Goal: Information Seeking & Learning: Learn about a topic

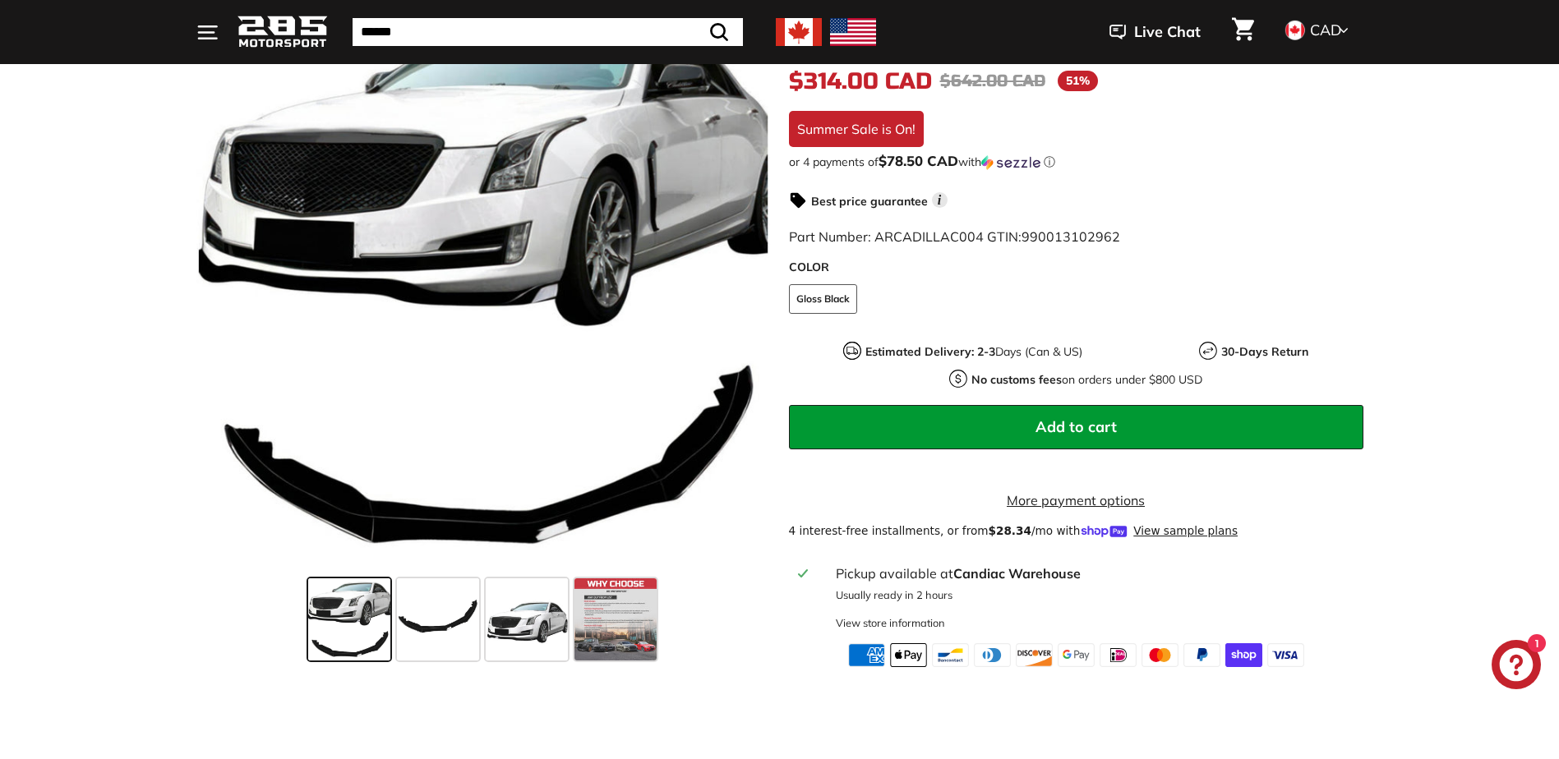
scroll to position [329, 0]
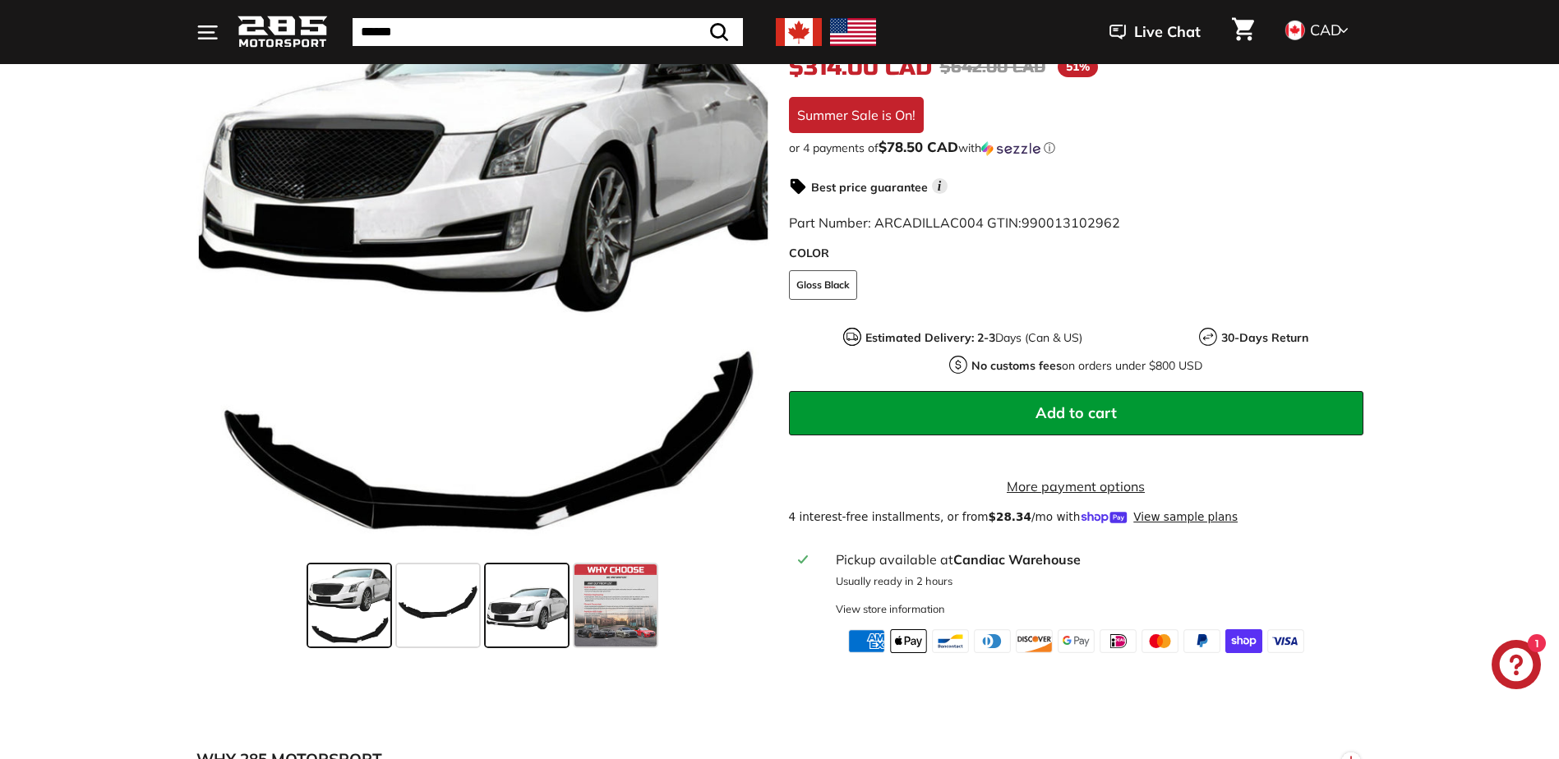
click at [509, 638] on span at bounding box center [527, 606] width 82 height 82
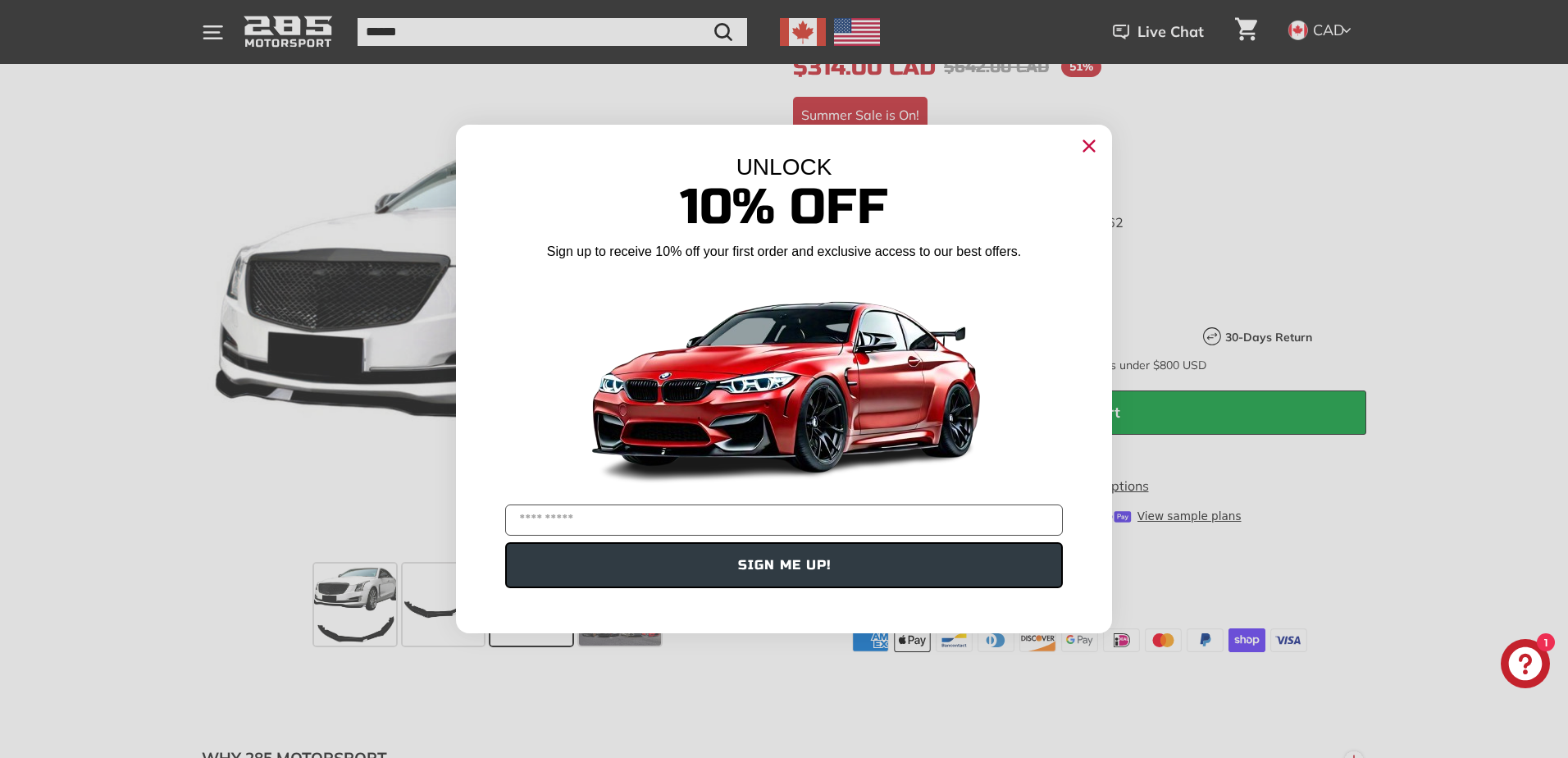
click at [1092, 140] on circle "Close dialog" at bounding box center [1089, 146] width 25 height 25
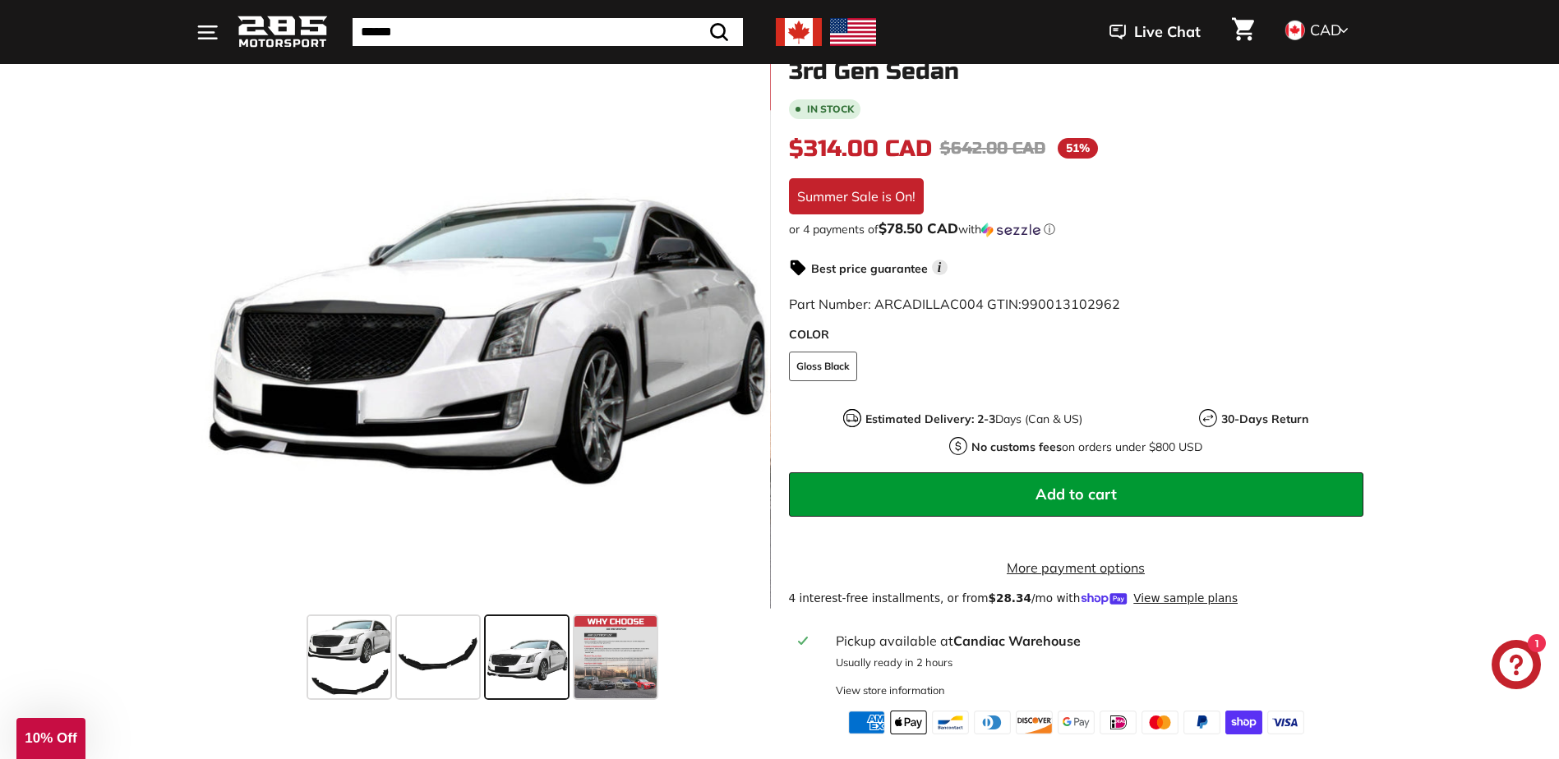
scroll to position [247, 0]
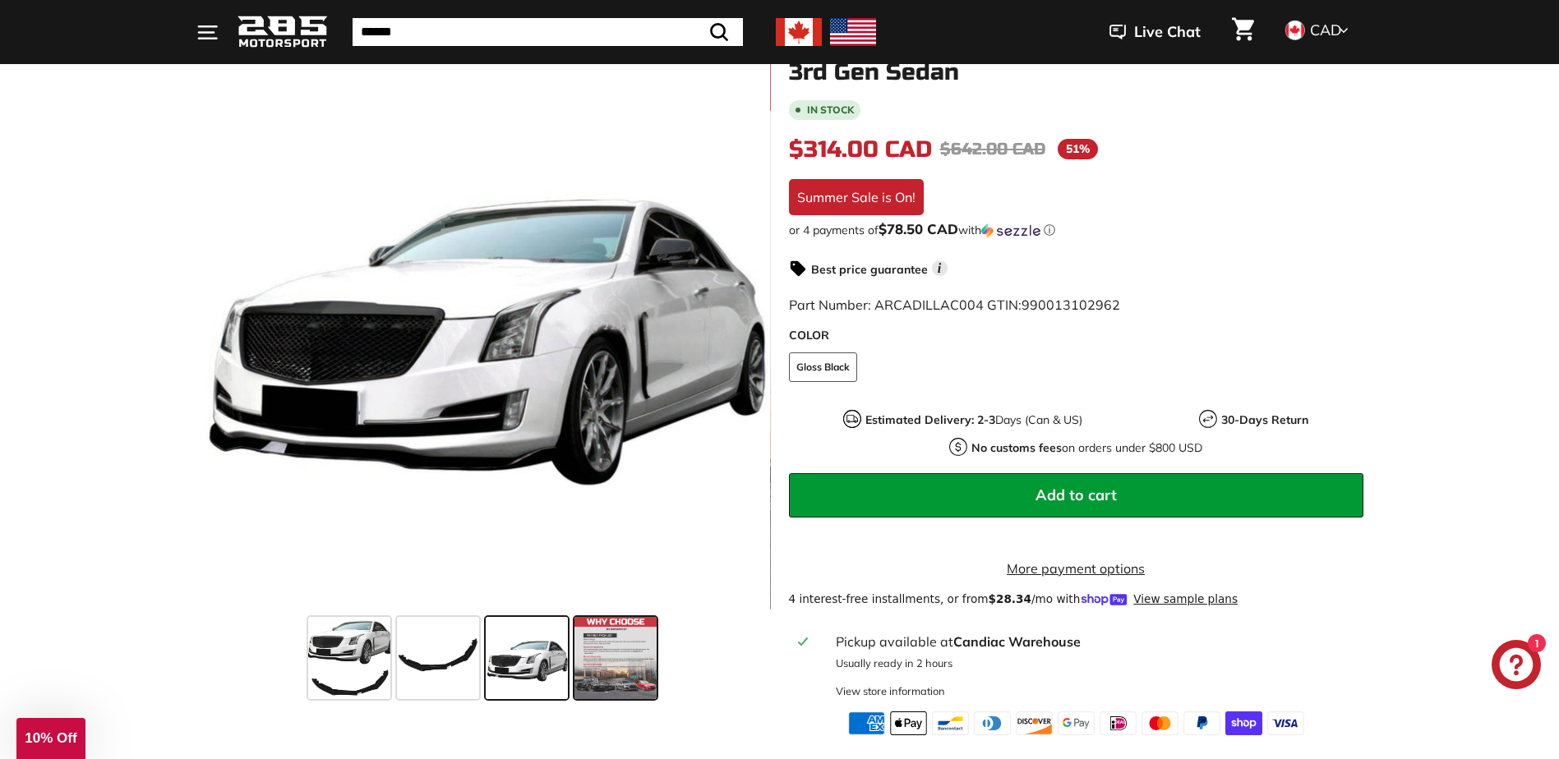
click at [621, 646] on span at bounding box center [615, 658] width 82 height 82
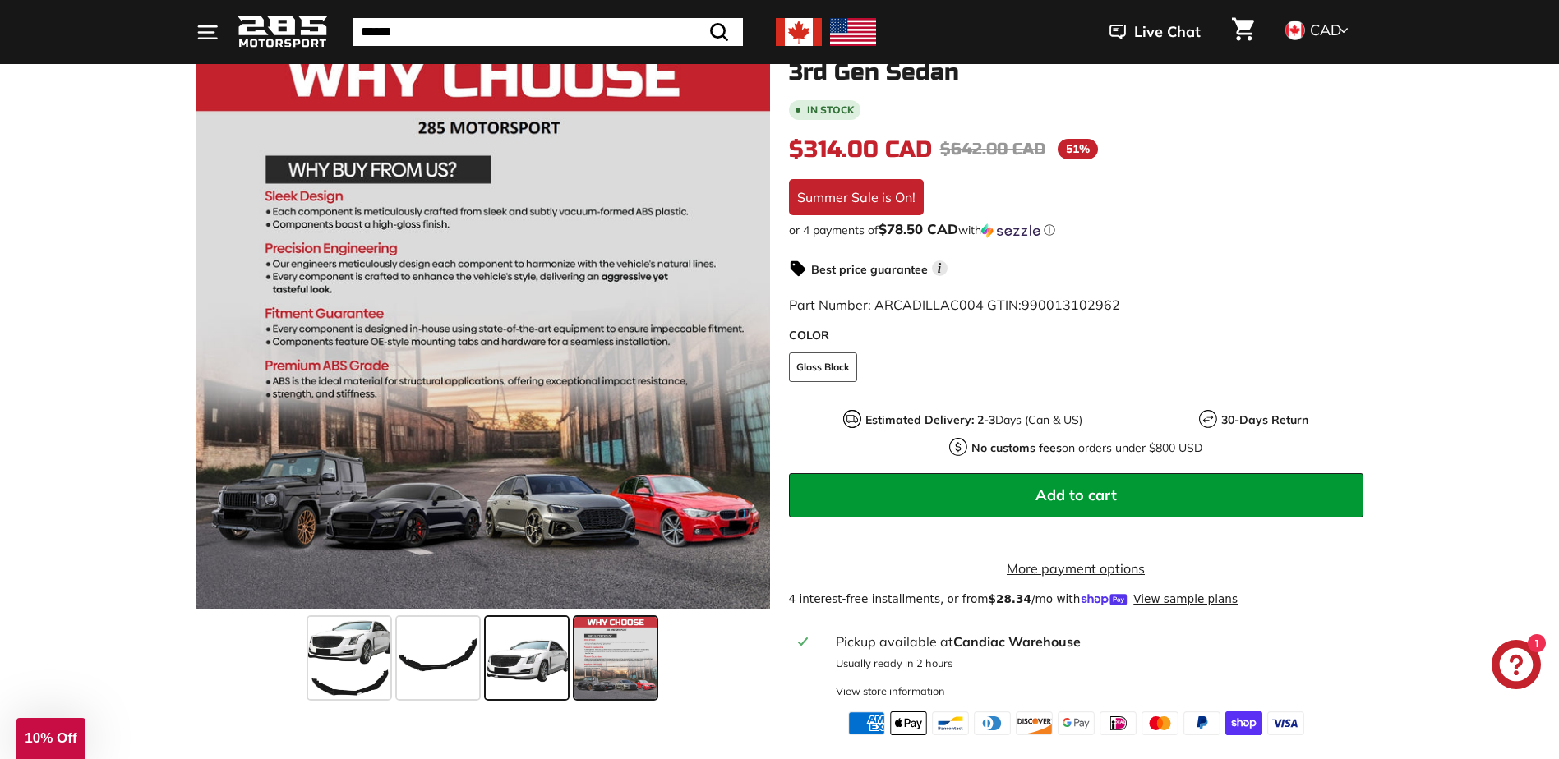
click at [547, 662] on span at bounding box center [527, 658] width 82 height 82
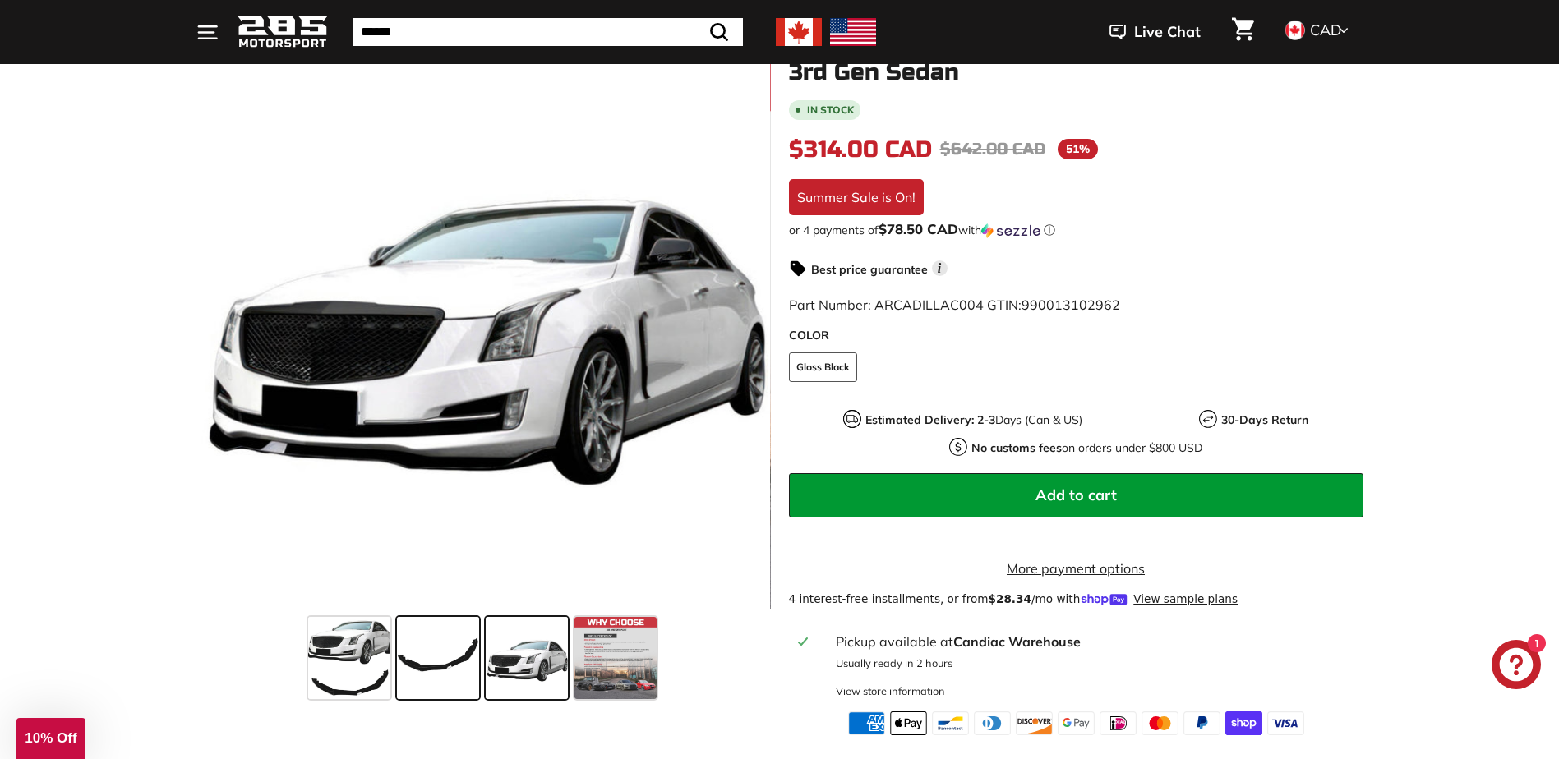
click at [463, 663] on span at bounding box center [438, 658] width 82 height 82
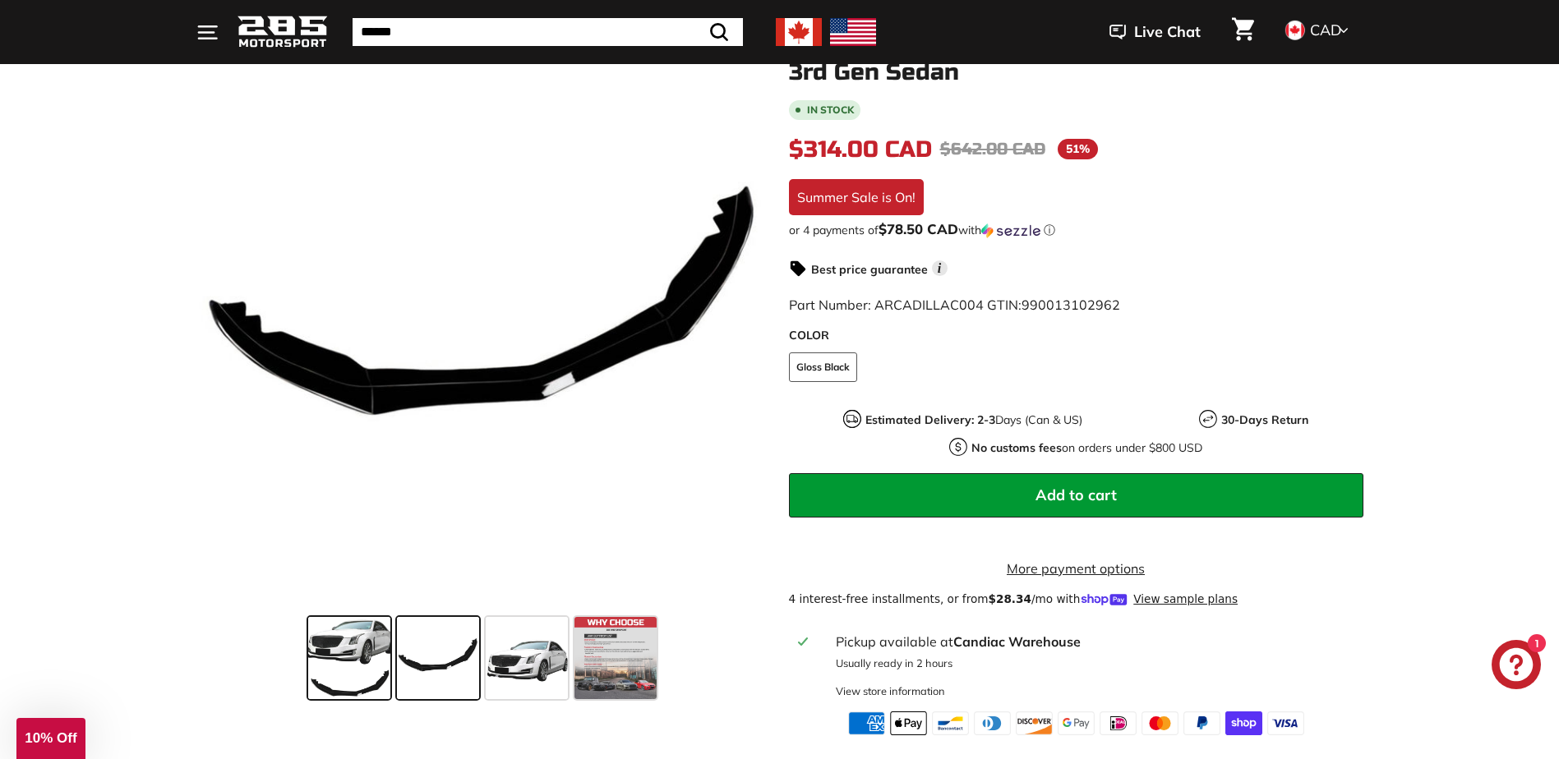
click at [339, 673] on span at bounding box center [349, 658] width 82 height 82
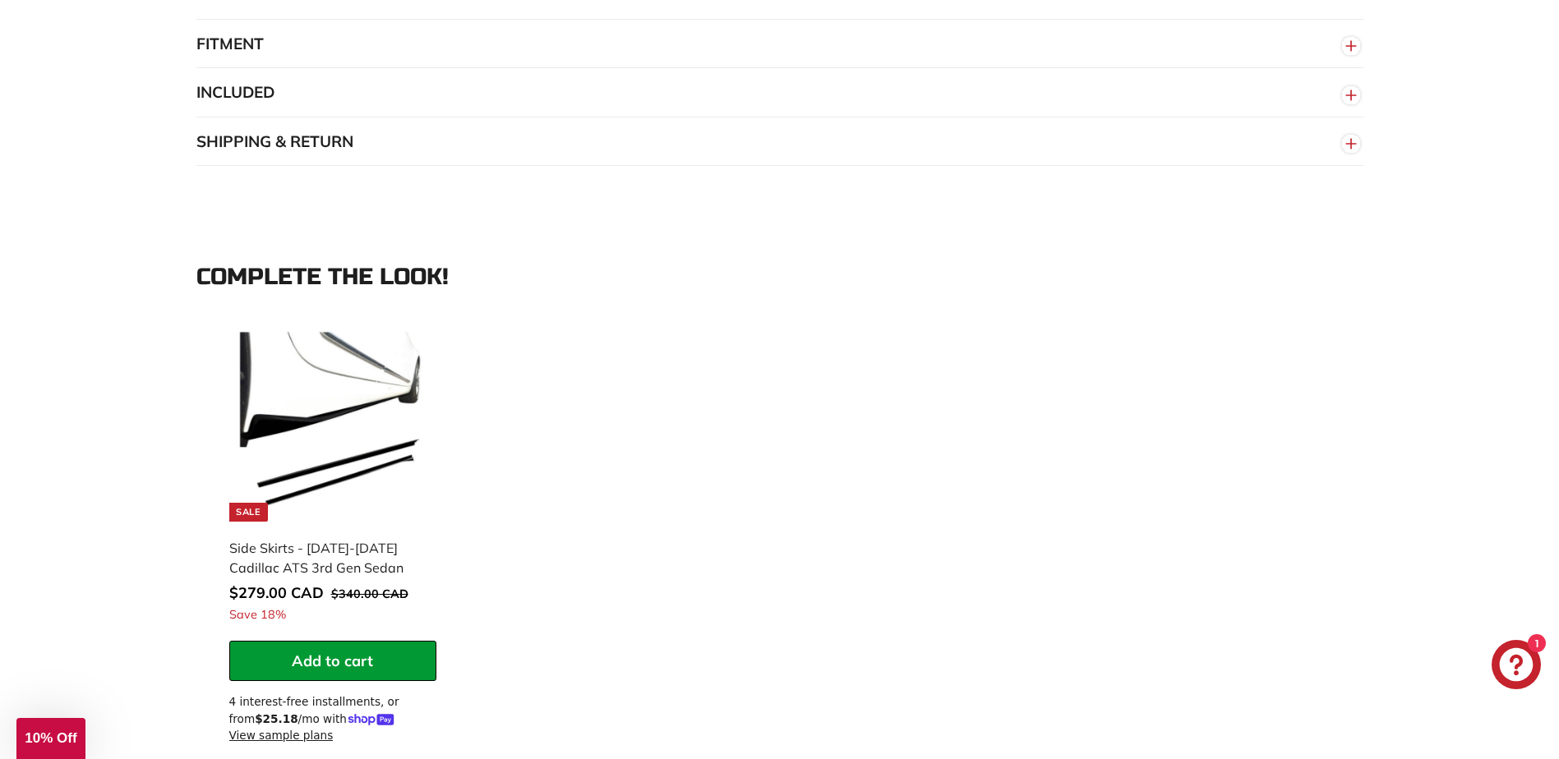
scroll to position [1397, 0]
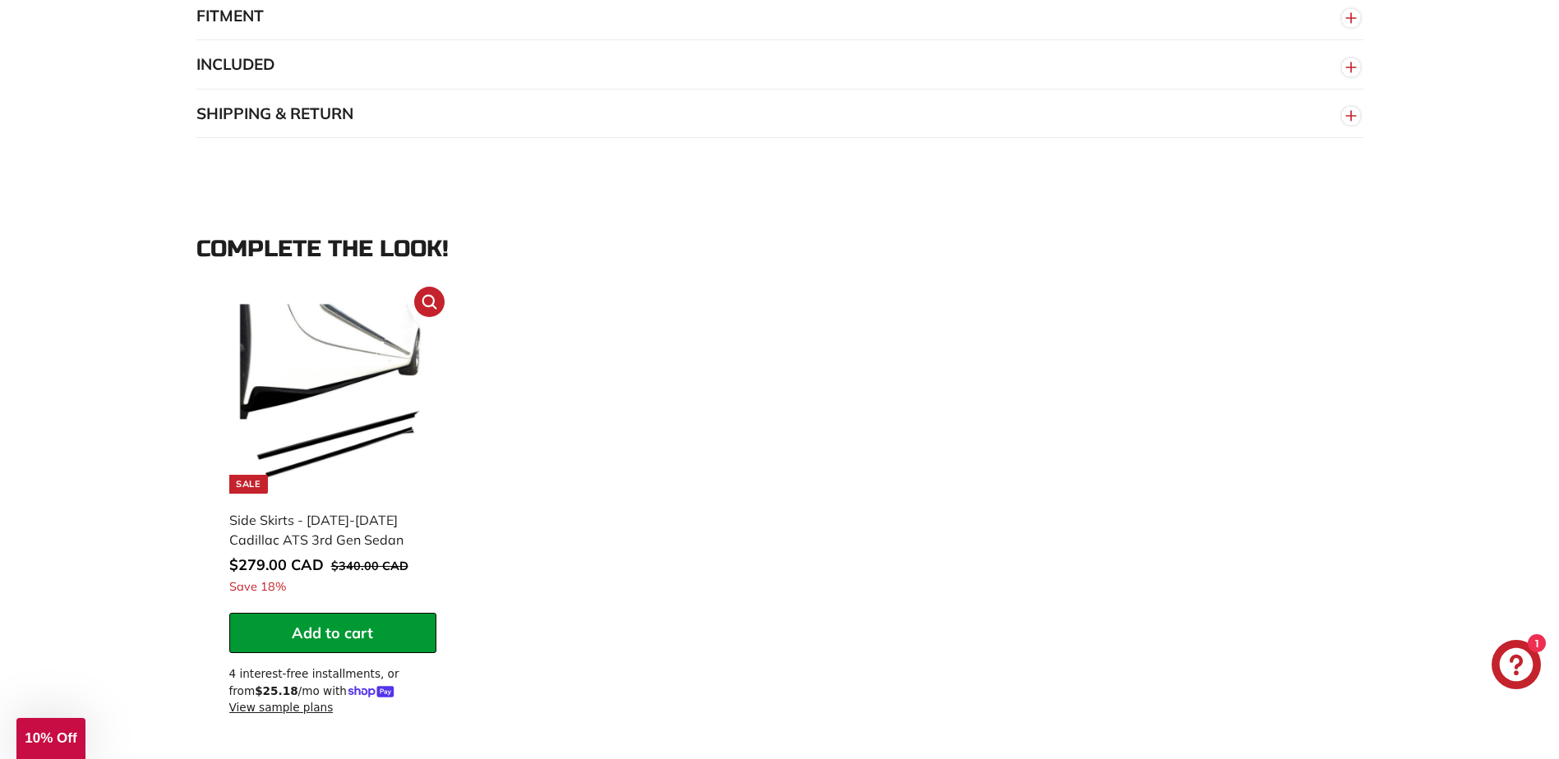
click at [291, 399] on img at bounding box center [332, 398] width 191 height 191
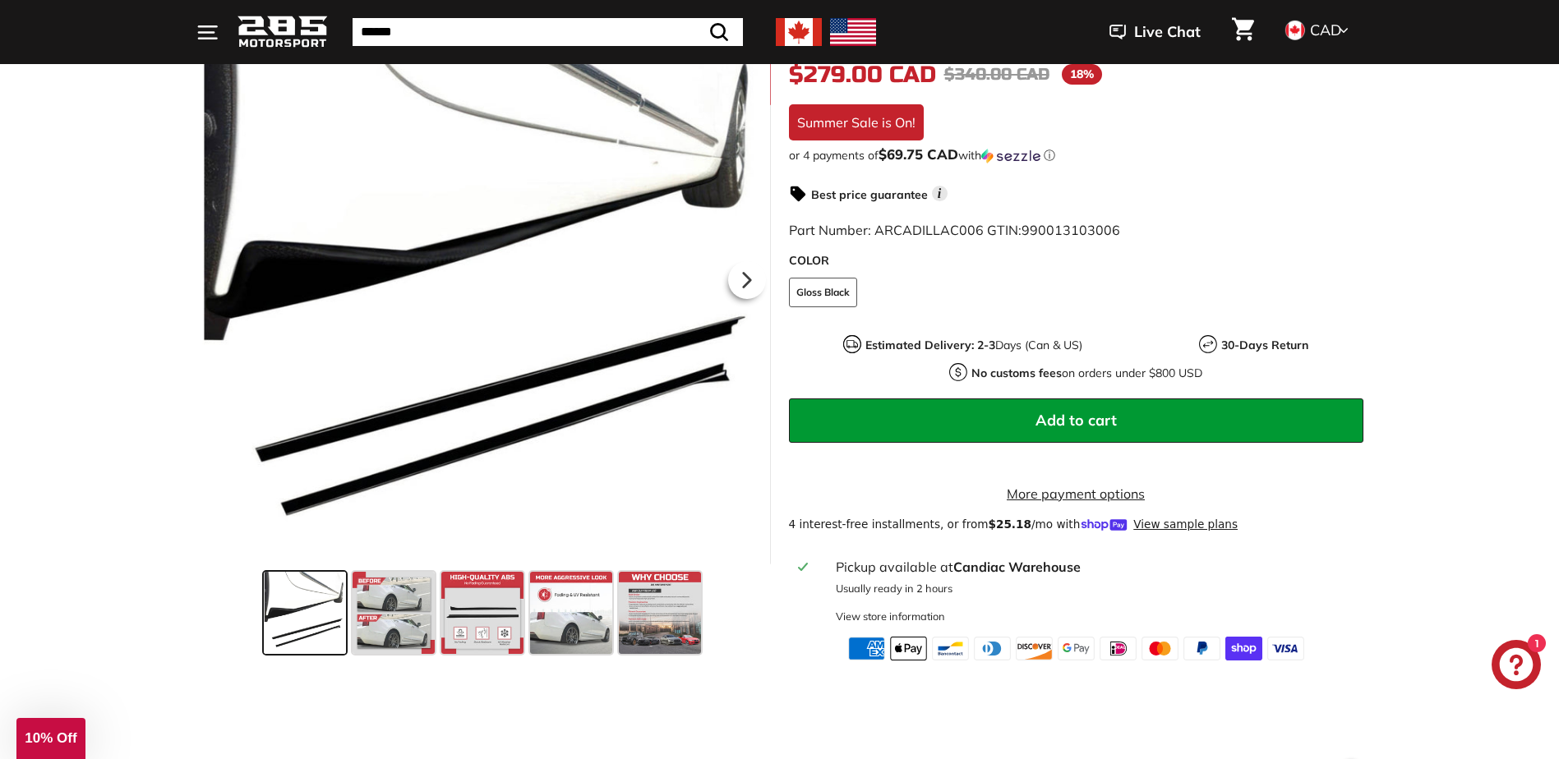
scroll to position [411, 0]
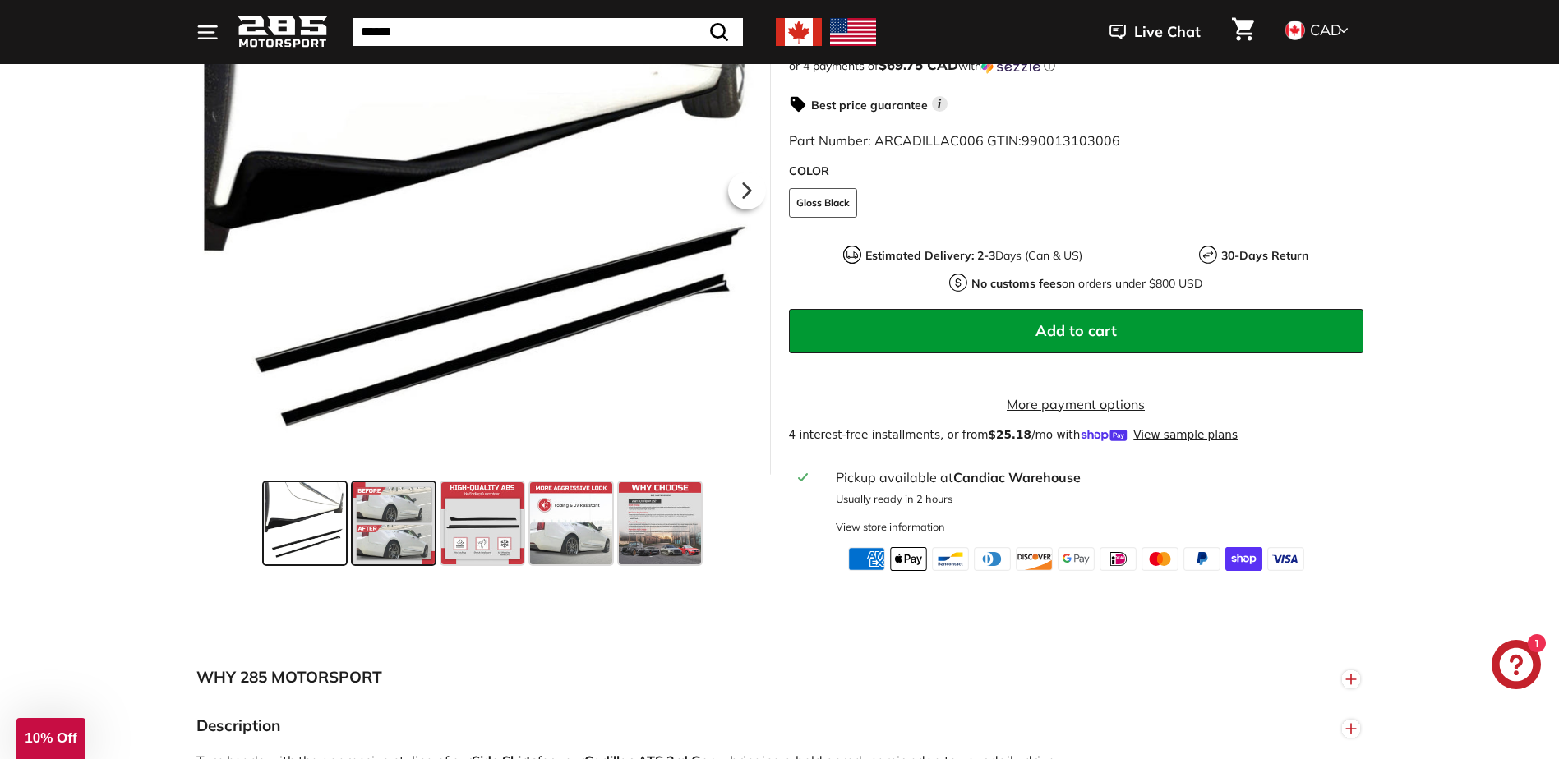
click at [402, 554] on span at bounding box center [394, 523] width 82 height 82
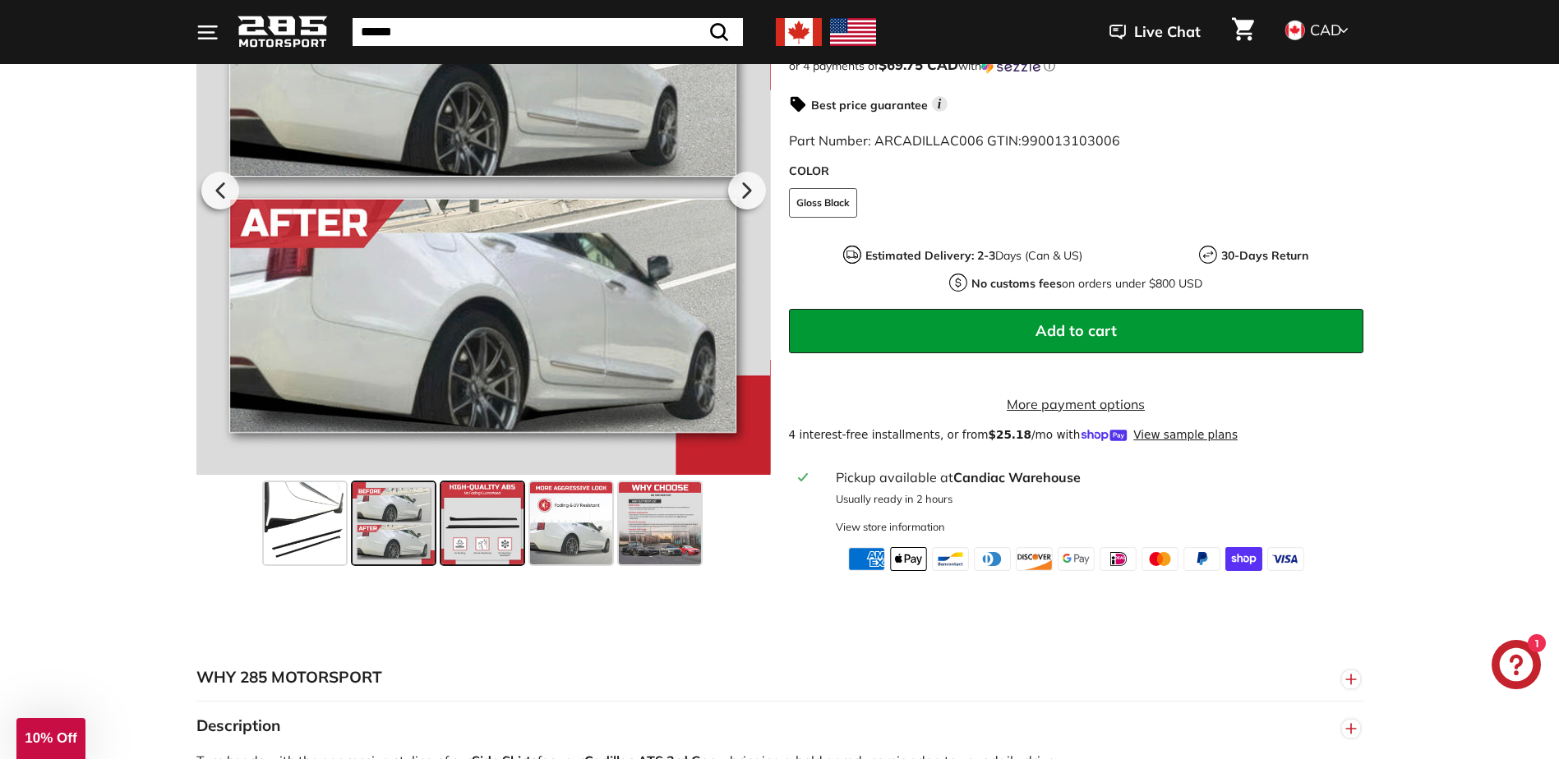
click at [497, 548] on span at bounding box center [482, 523] width 82 height 82
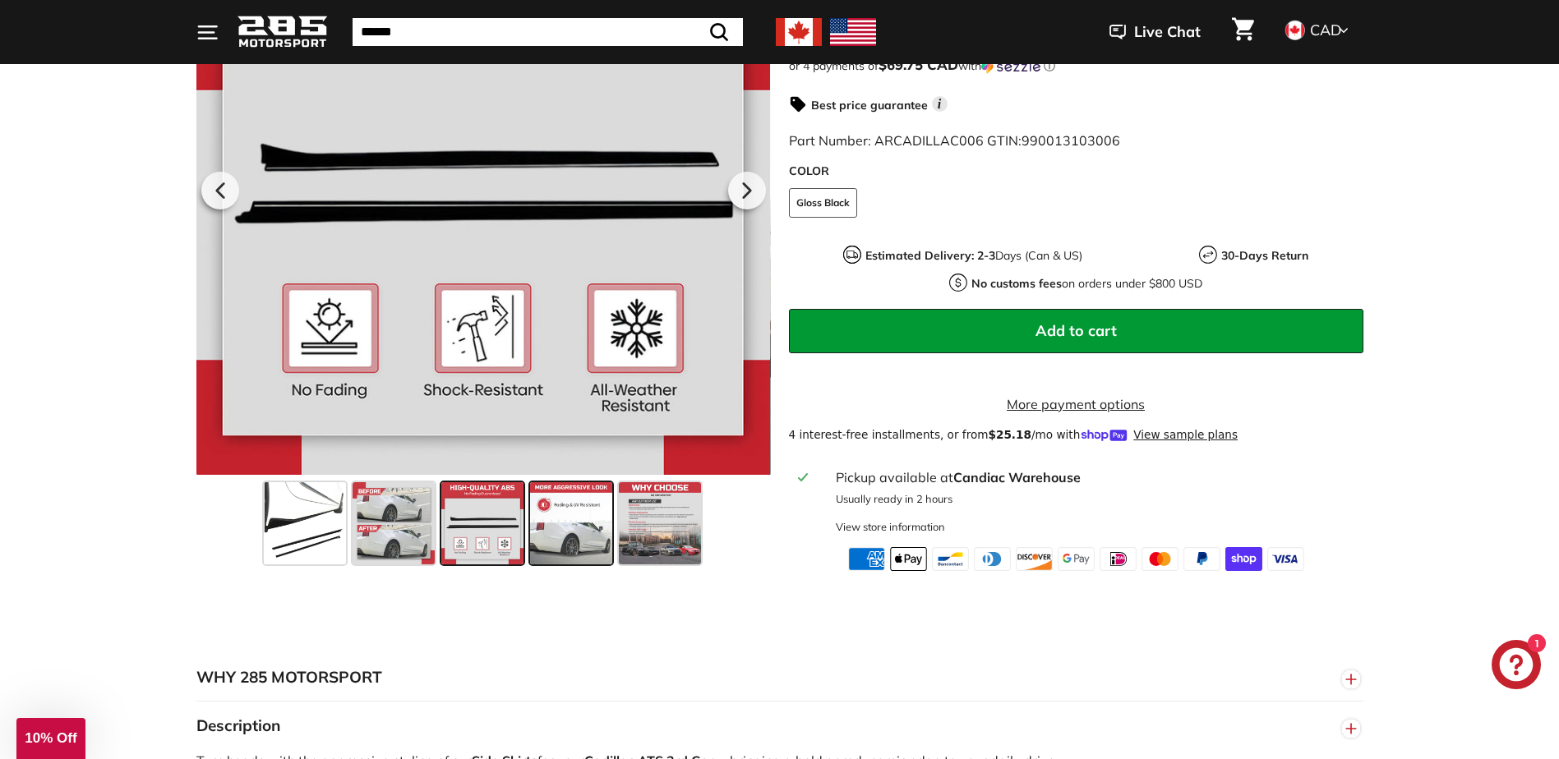
click at [571, 532] on span at bounding box center [571, 523] width 82 height 82
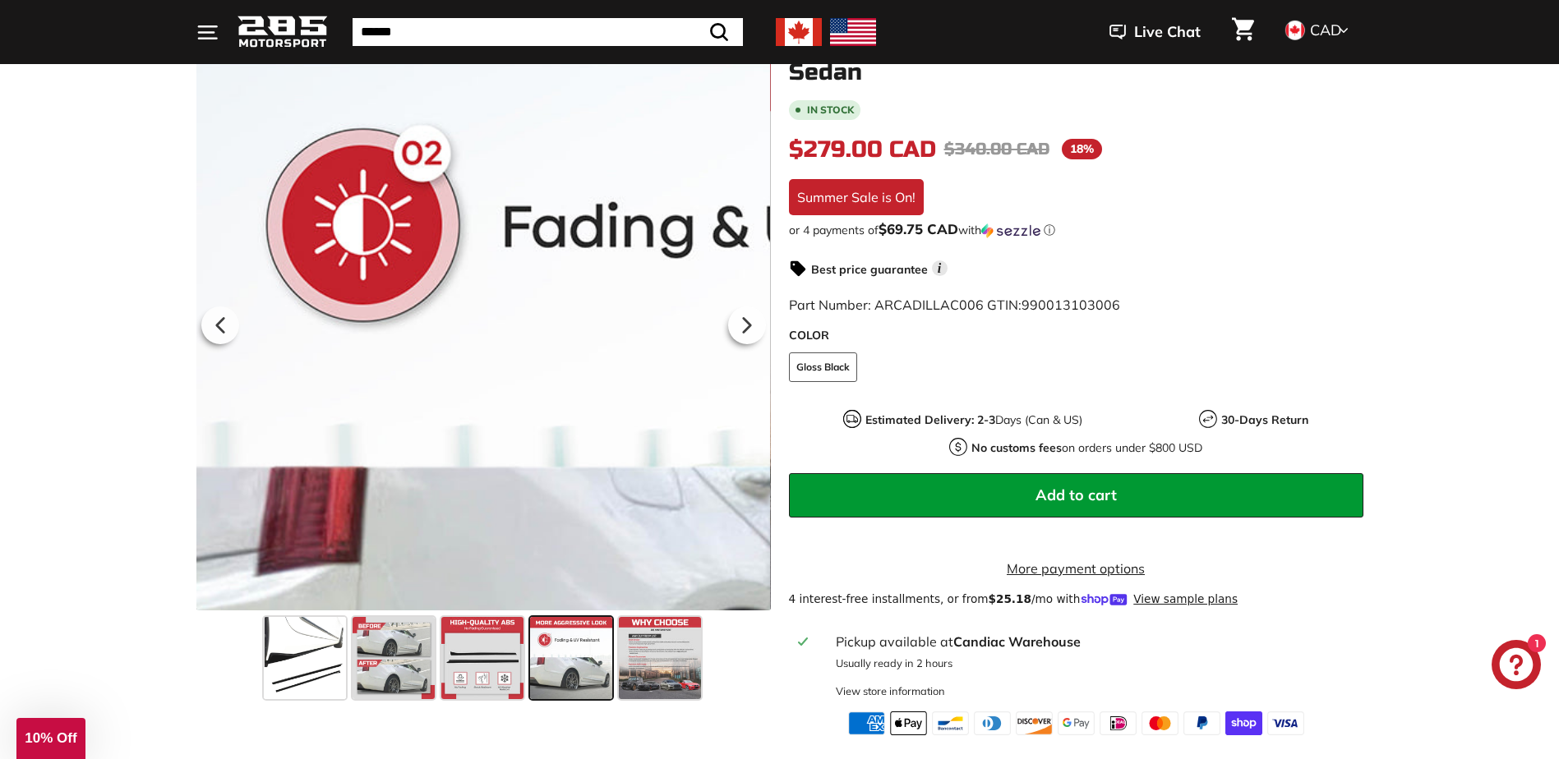
scroll to position [0, 0]
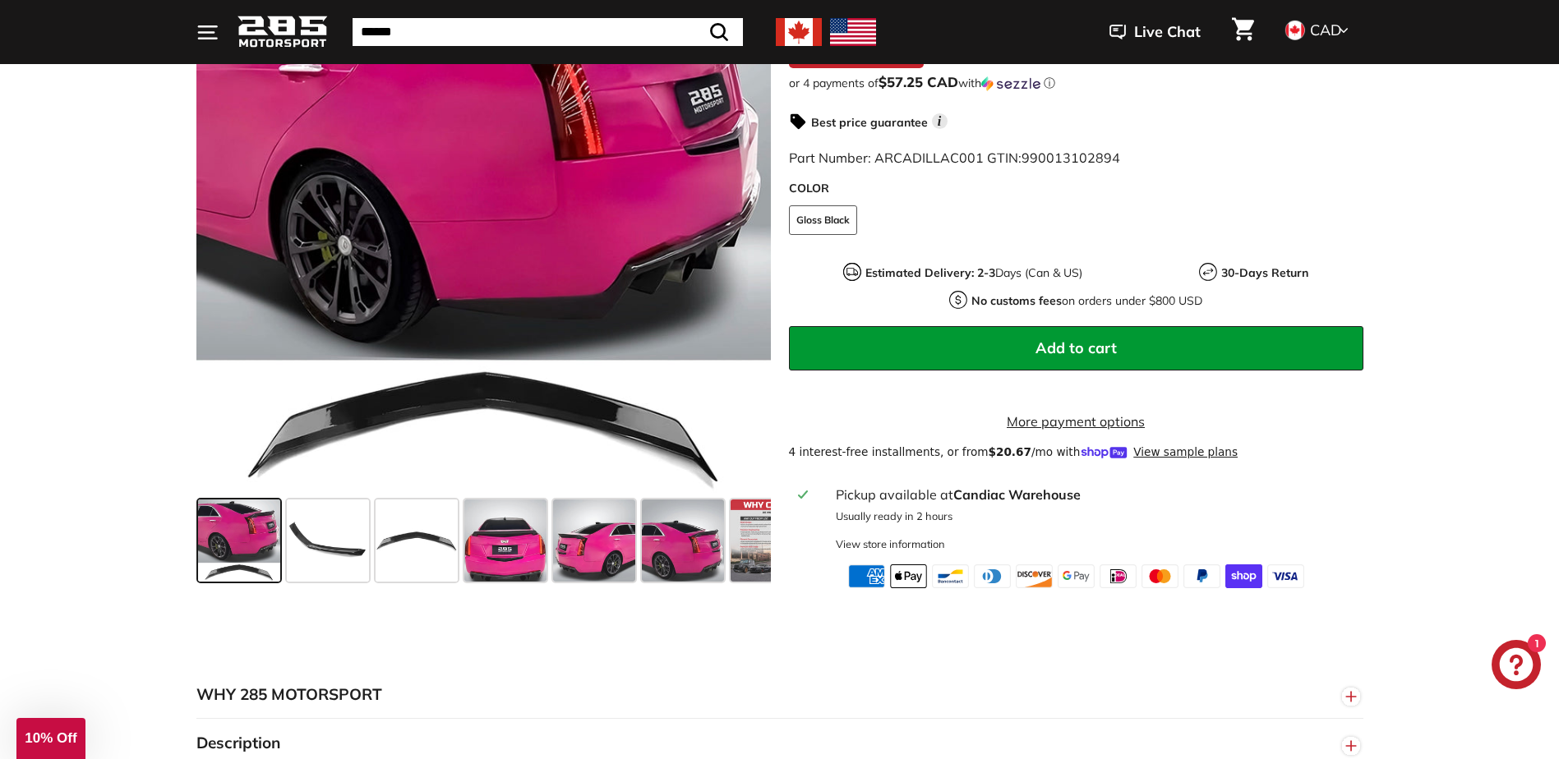
scroll to position [411, 0]
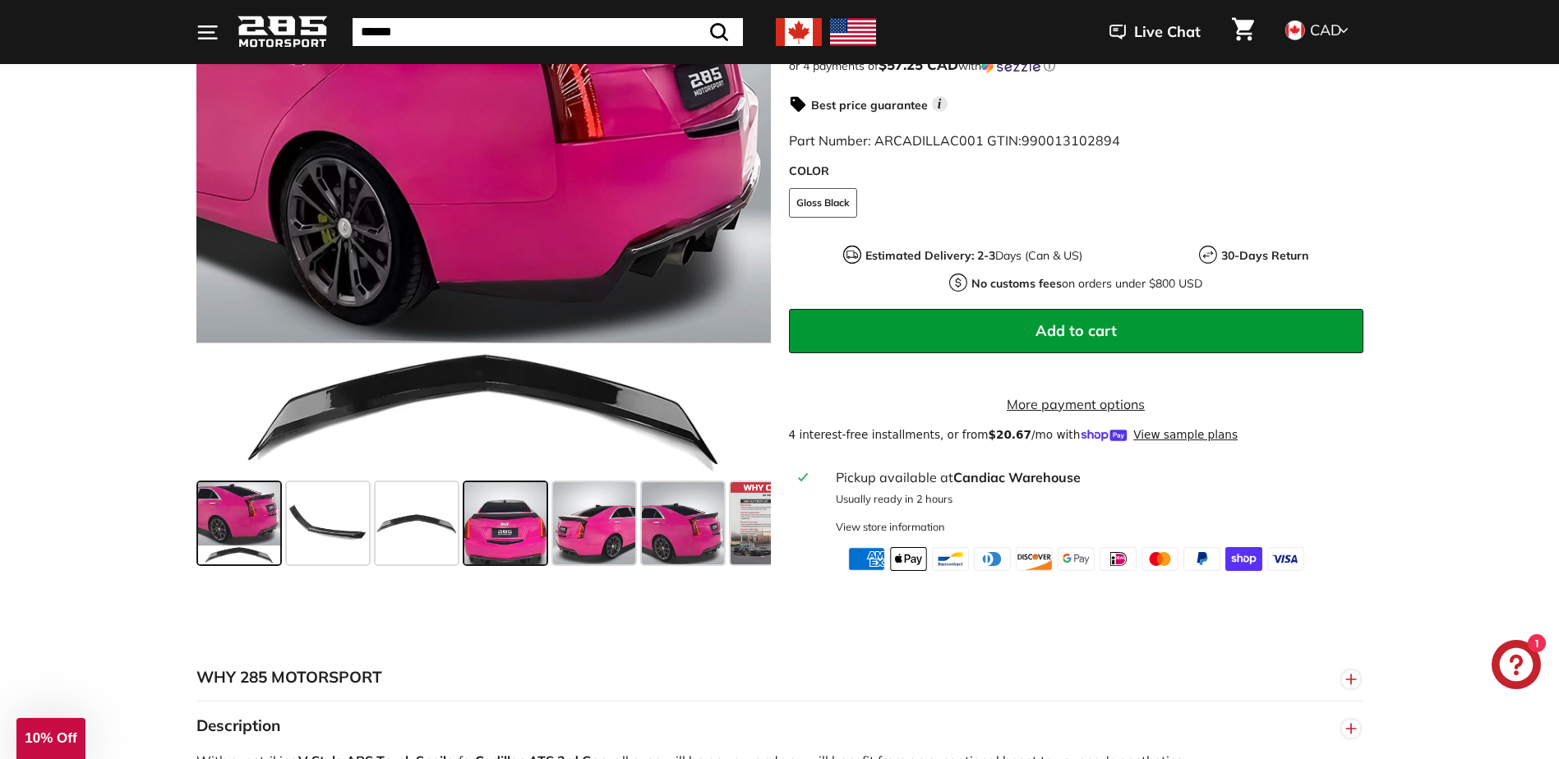
click at [509, 548] on span at bounding box center [505, 523] width 82 height 82
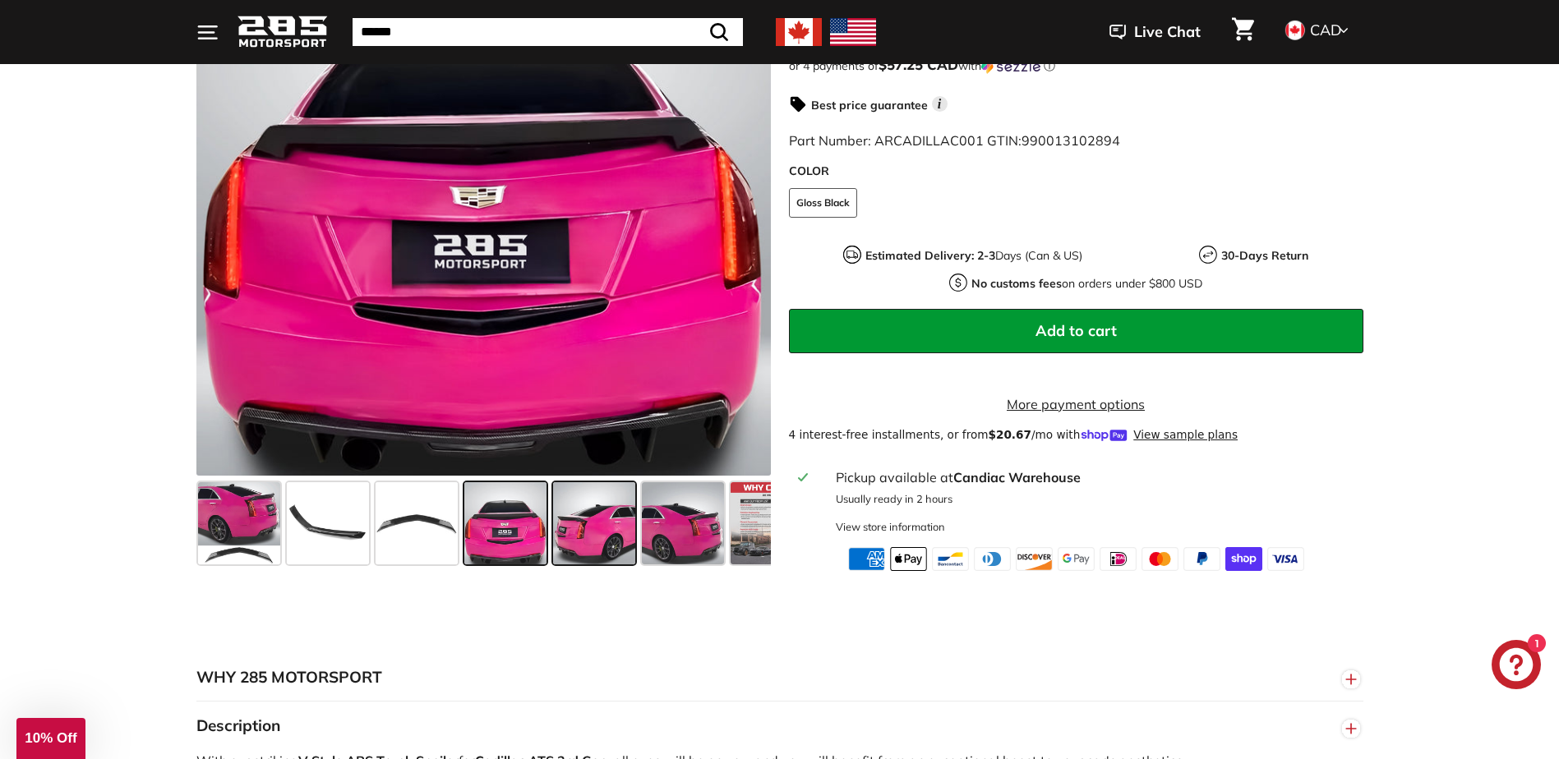
click at [602, 544] on span at bounding box center [594, 523] width 82 height 82
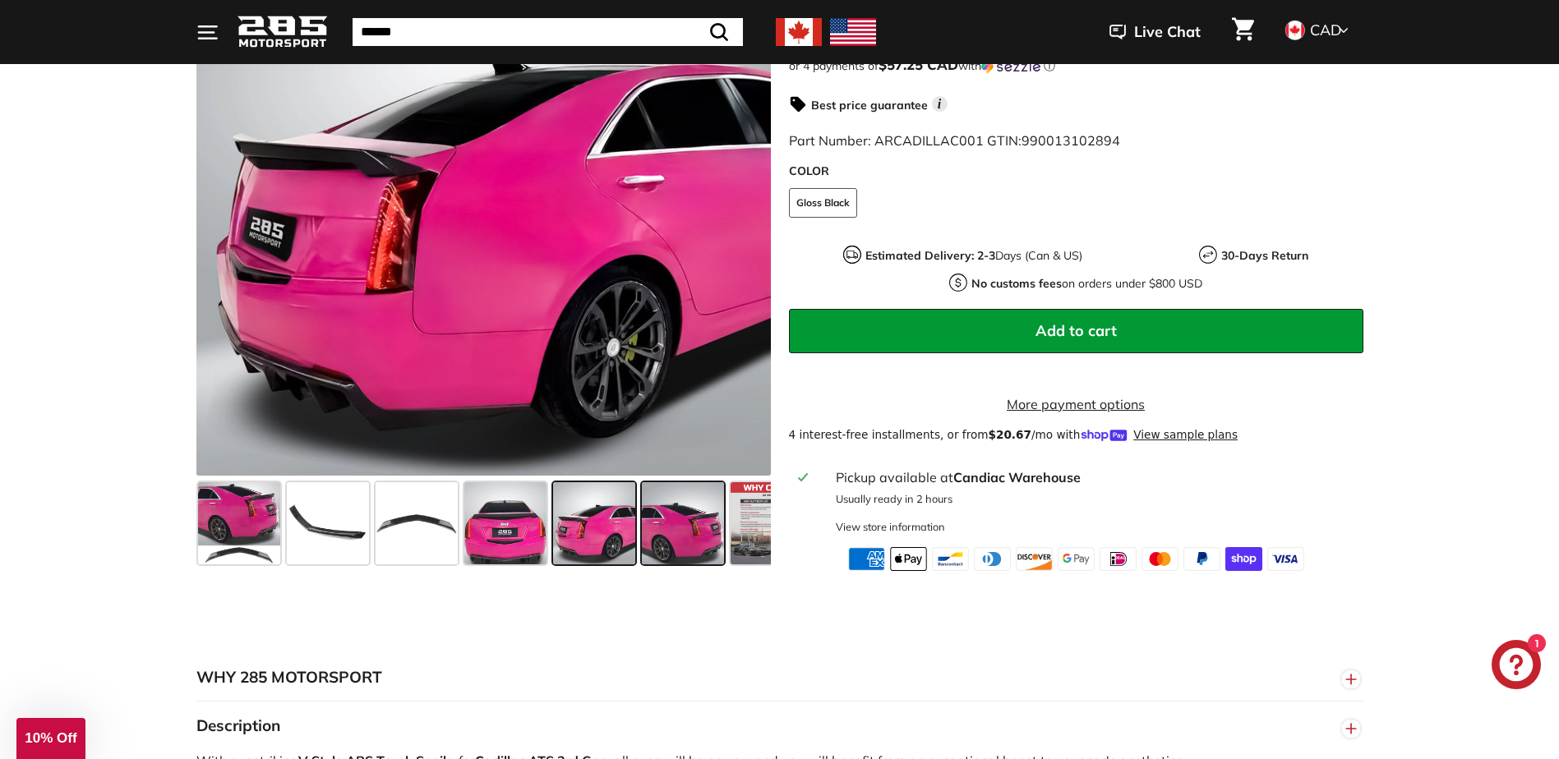
click at [666, 543] on span at bounding box center [683, 523] width 82 height 82
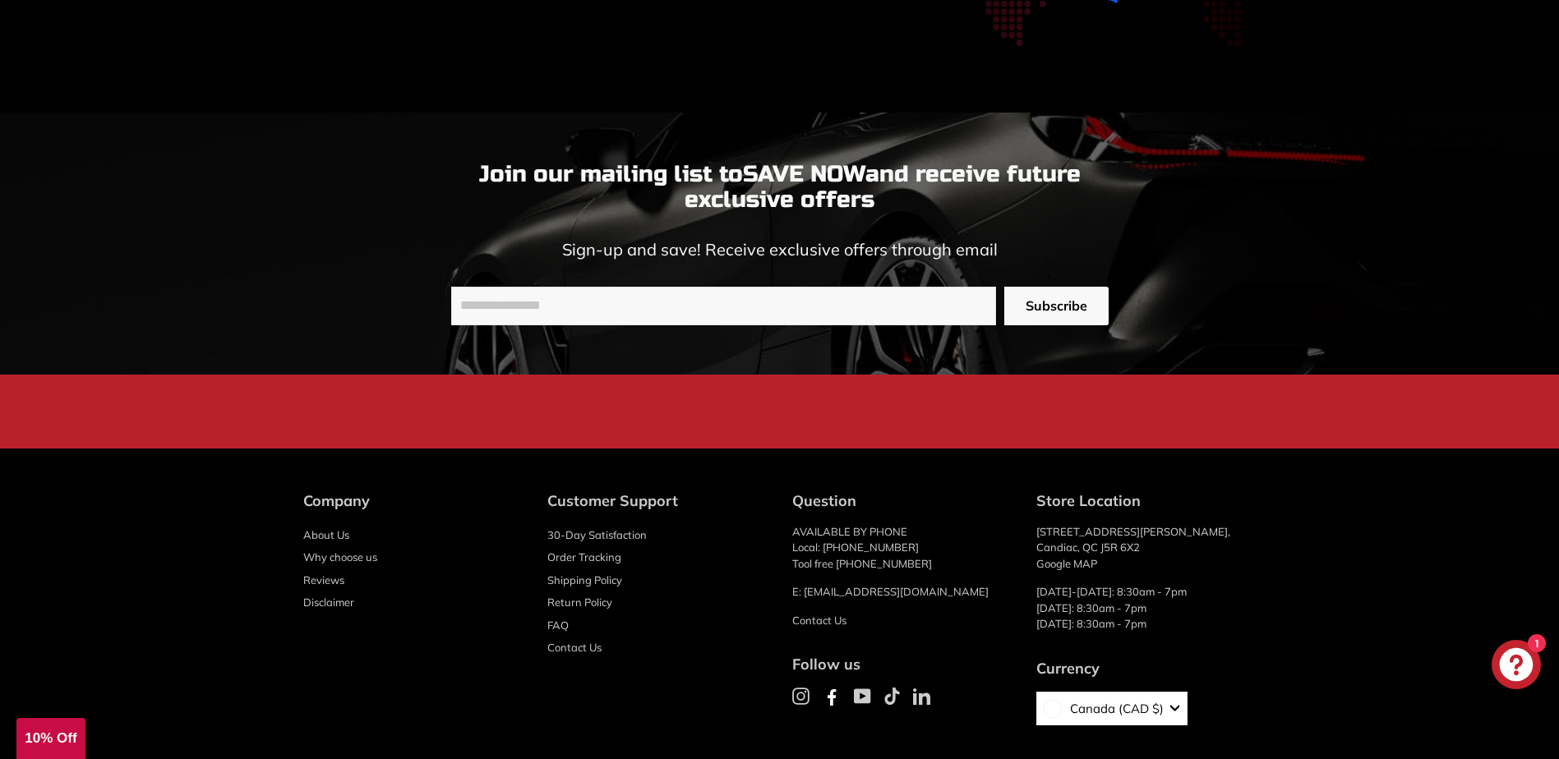
scroll to position [4437, 0]
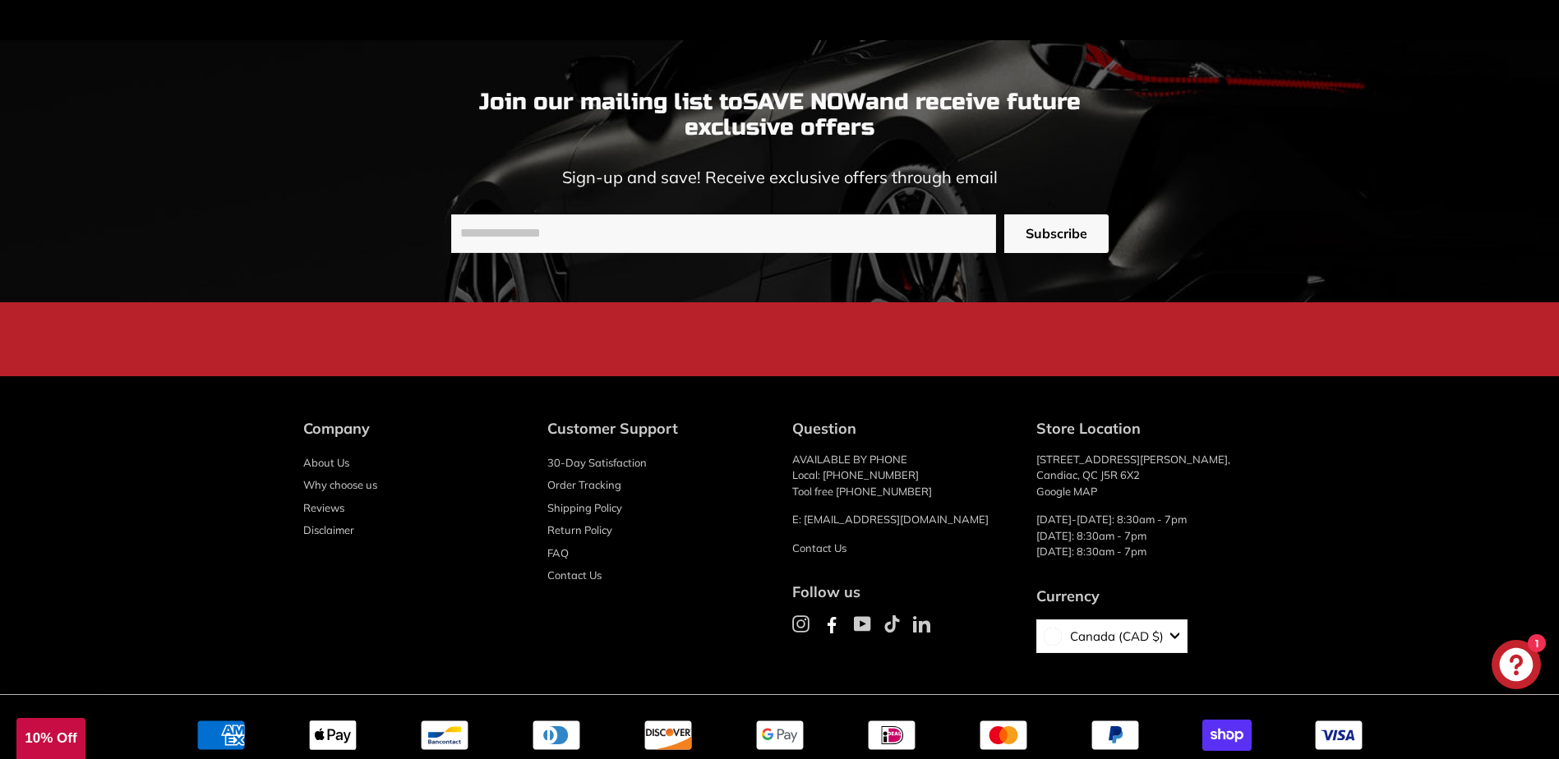
click at [321, 475] on link "About Us" at bounding box center [326, 463] width 46 height 23
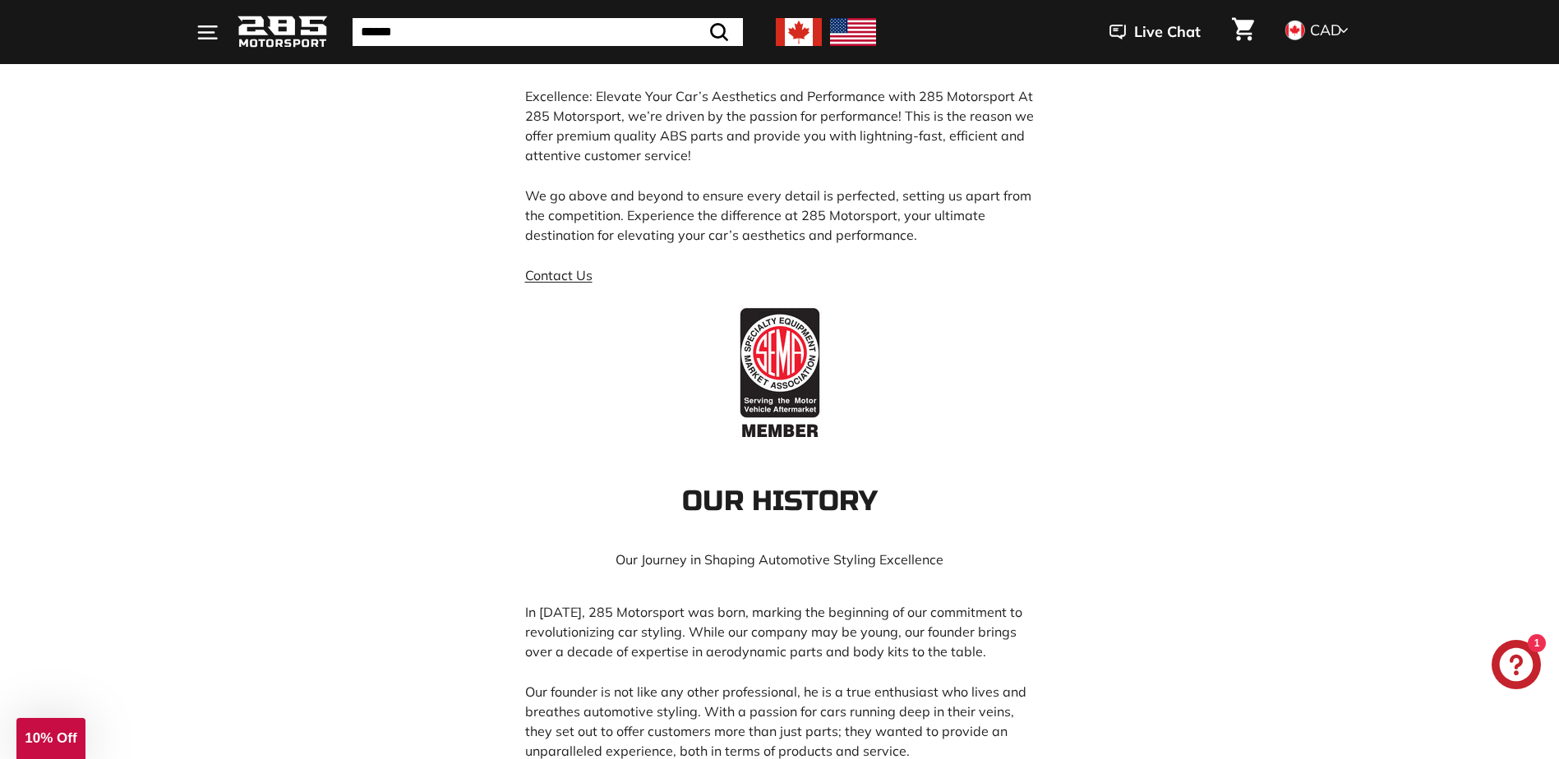
scroll to position [411, 0]
